Goal: Entertainment & Leisure: Consume media (video, audio)

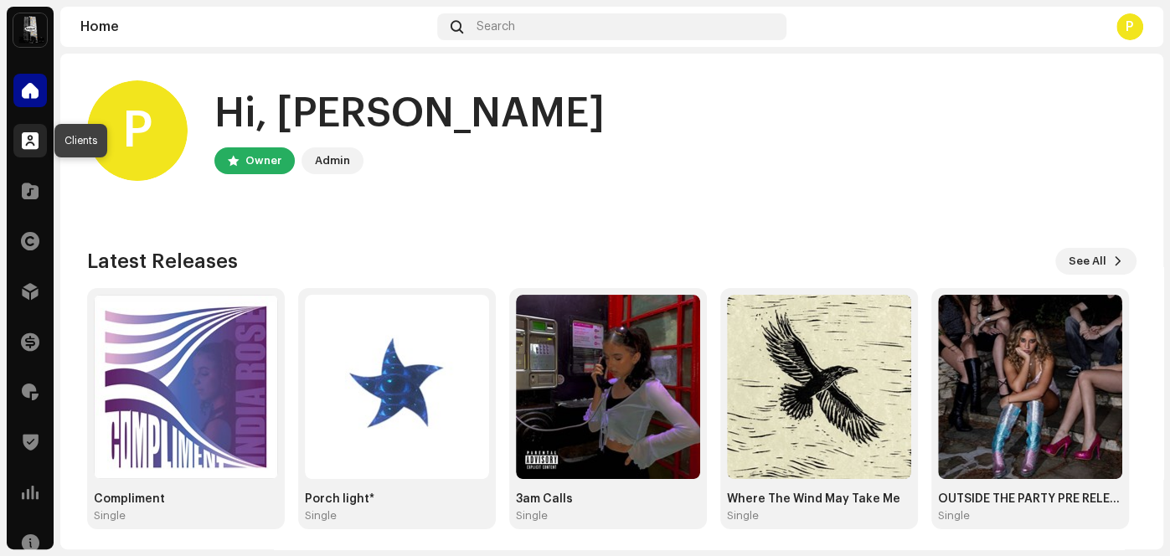
click at [32, 144] on span at bounding box center [30, 140] width 17 height 13
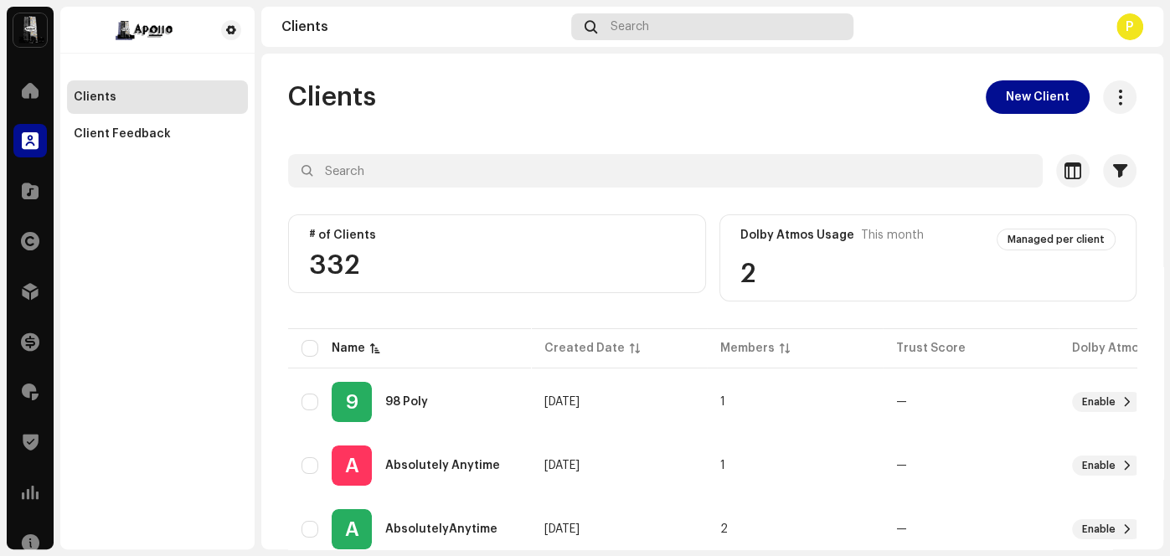
click at [666, 28] on div "Search" at bounding box center [712, 26] width 283 height 27
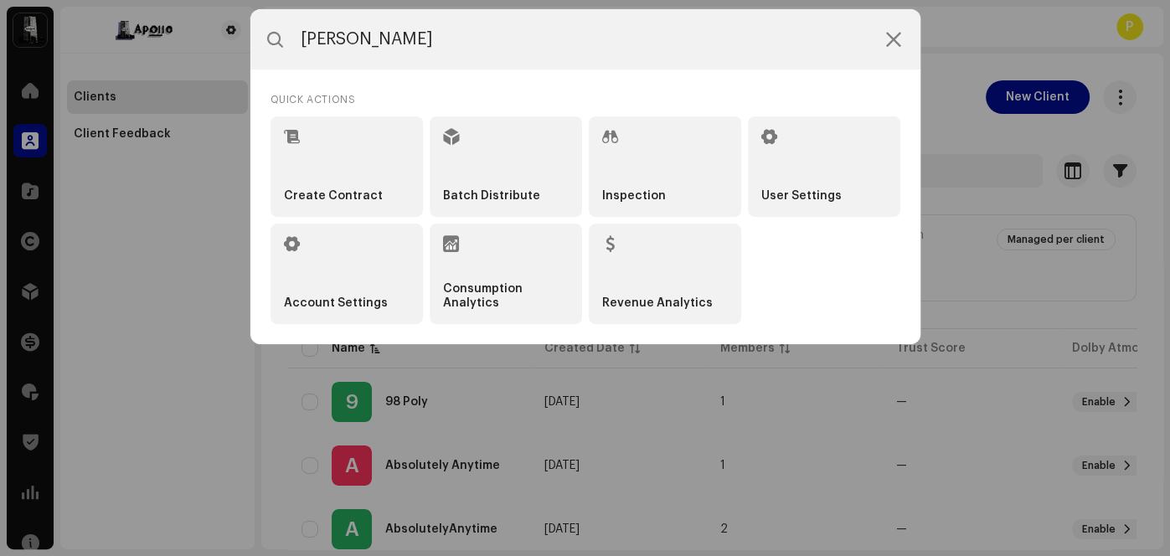
type input "[PERSON_NAME]"
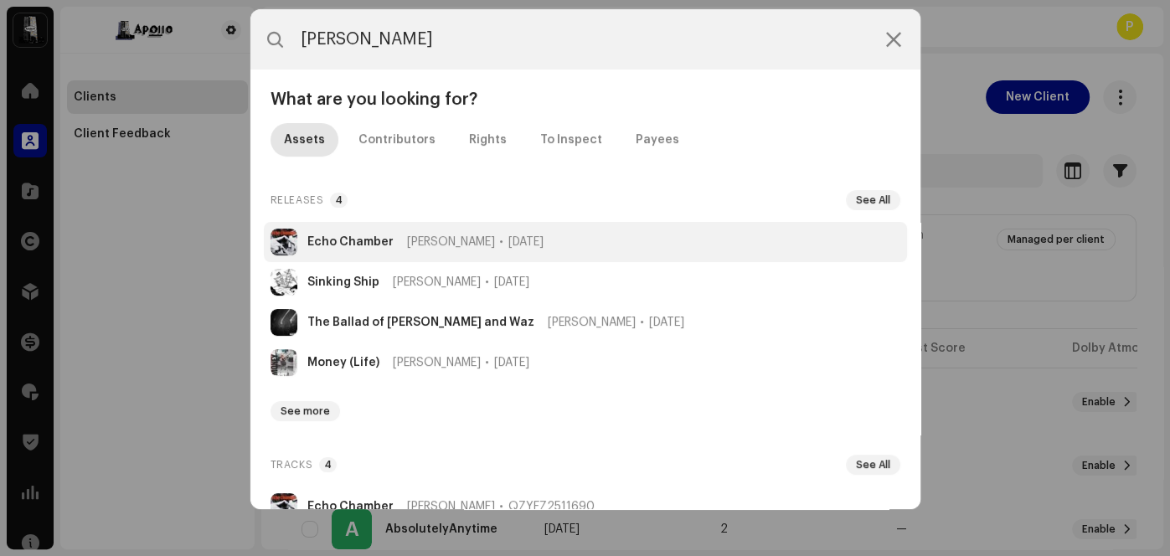
click at [430, 239] on span "[PERSON_NAME]" at bounding box center [451, 241] width 88 height 13
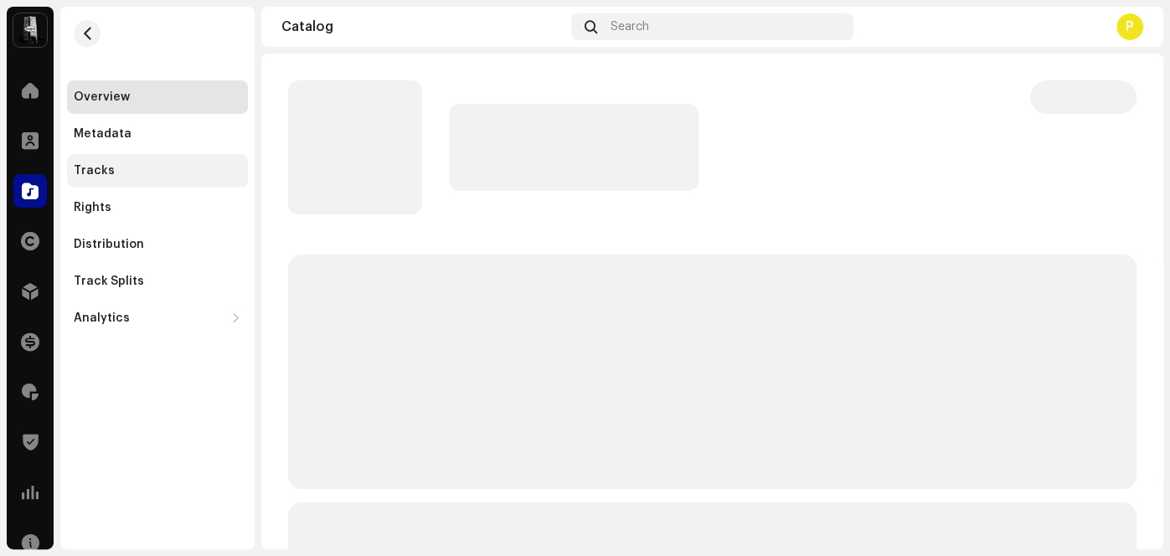
click at [108, 181] on div "Tracks" at bounding box center [157, 171] width 181 height 34
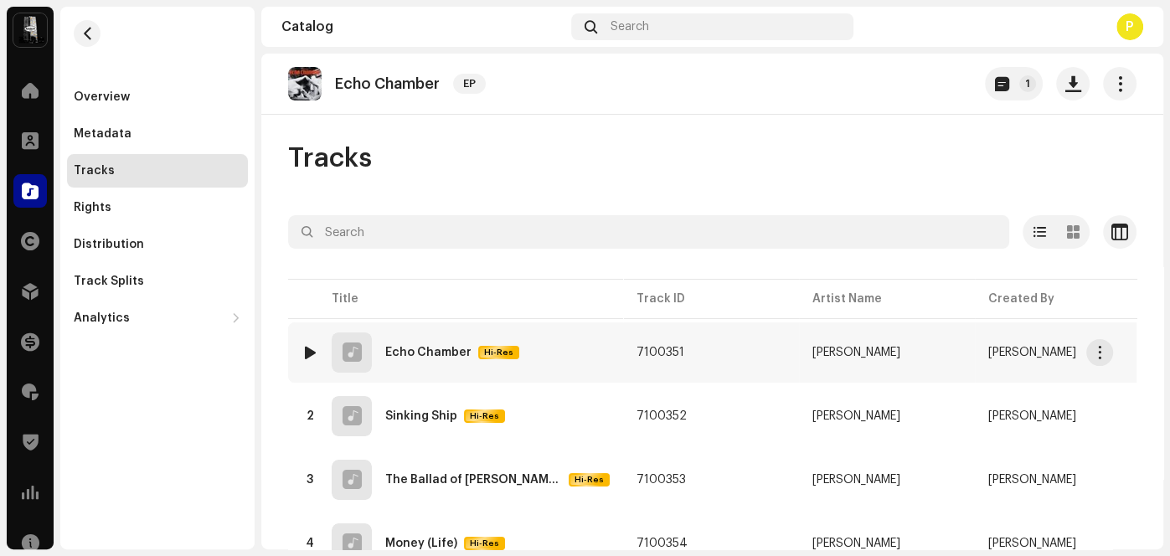
click at [300, 351] on img at bounding box center [310, 353] width 22 height 22
click at [308, 349] on div at bounding box center [310, 352] width 13 height 13
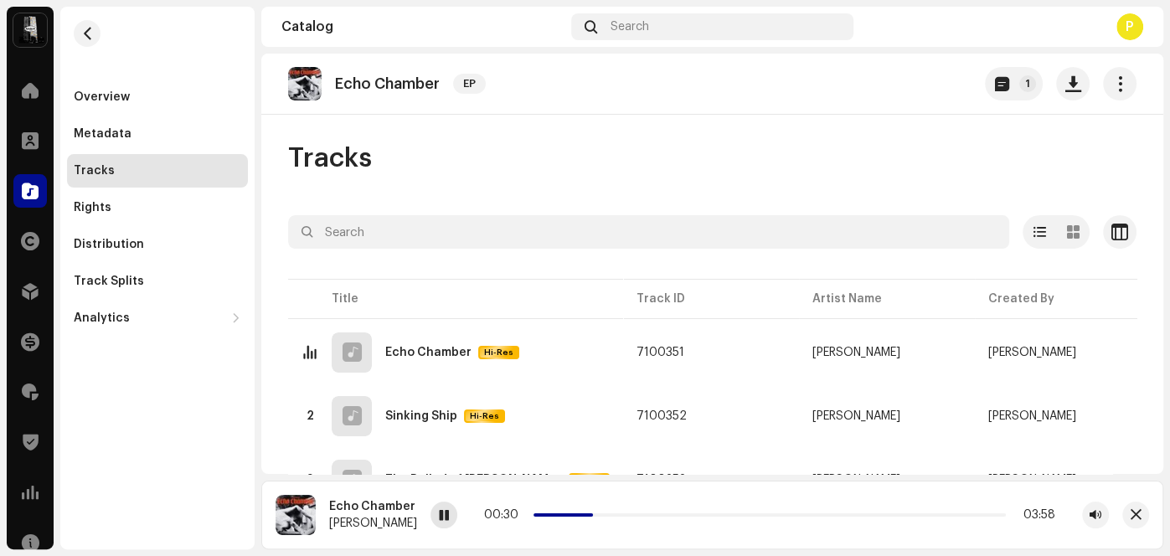
click at [437, 512] on div at bounding box center [444, 515] width 27 height 27
